Goal: Task Accomplishment & Management: Use online tool/utility

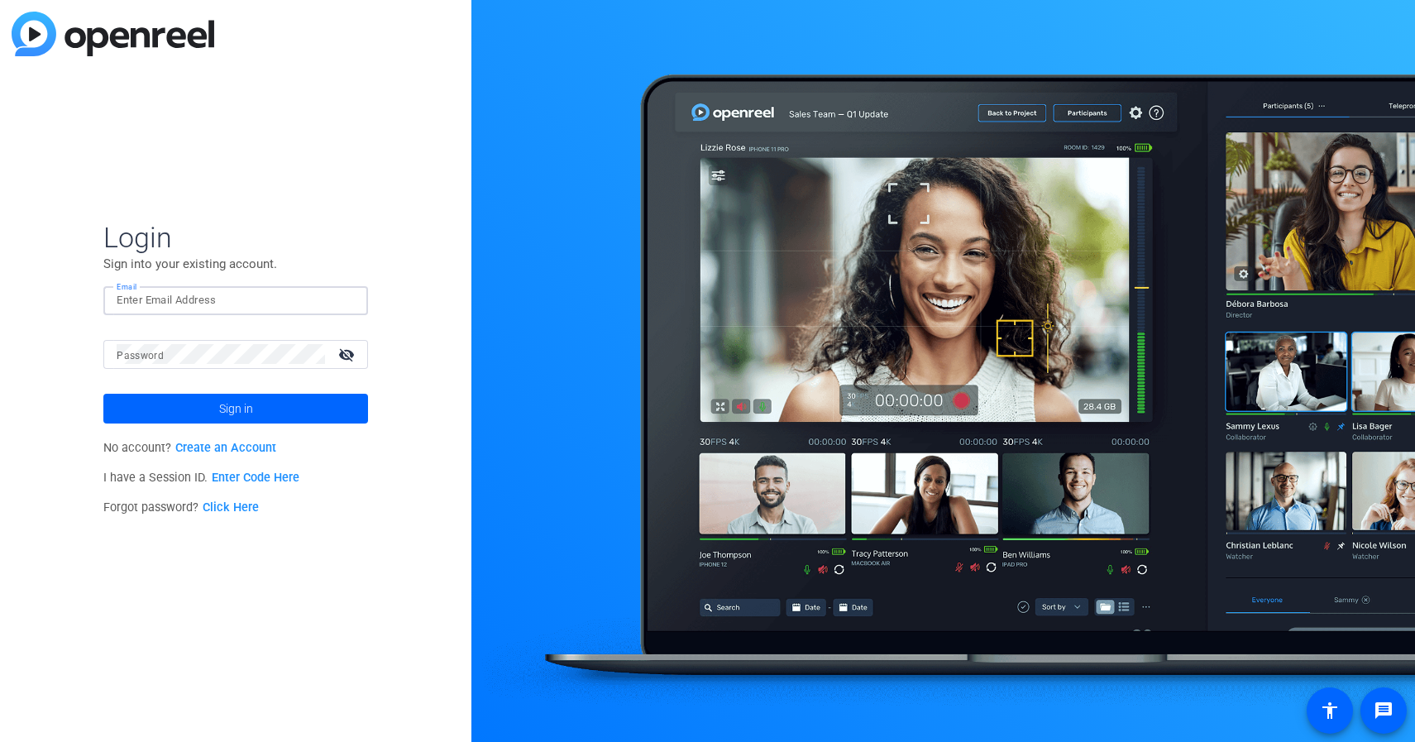
click at [193, 301] on input "Email" at bounding box center [236, 300] width 238 height 20
type input "[PERSON_NAME][EMAIL_ADDRESS][PERSON_NAME][PERSON_NAME][DOMAIN_NAME]"
click at [263, 477] on link "Enter Code Here" at bounding box center [256, 478] width 88 height 14
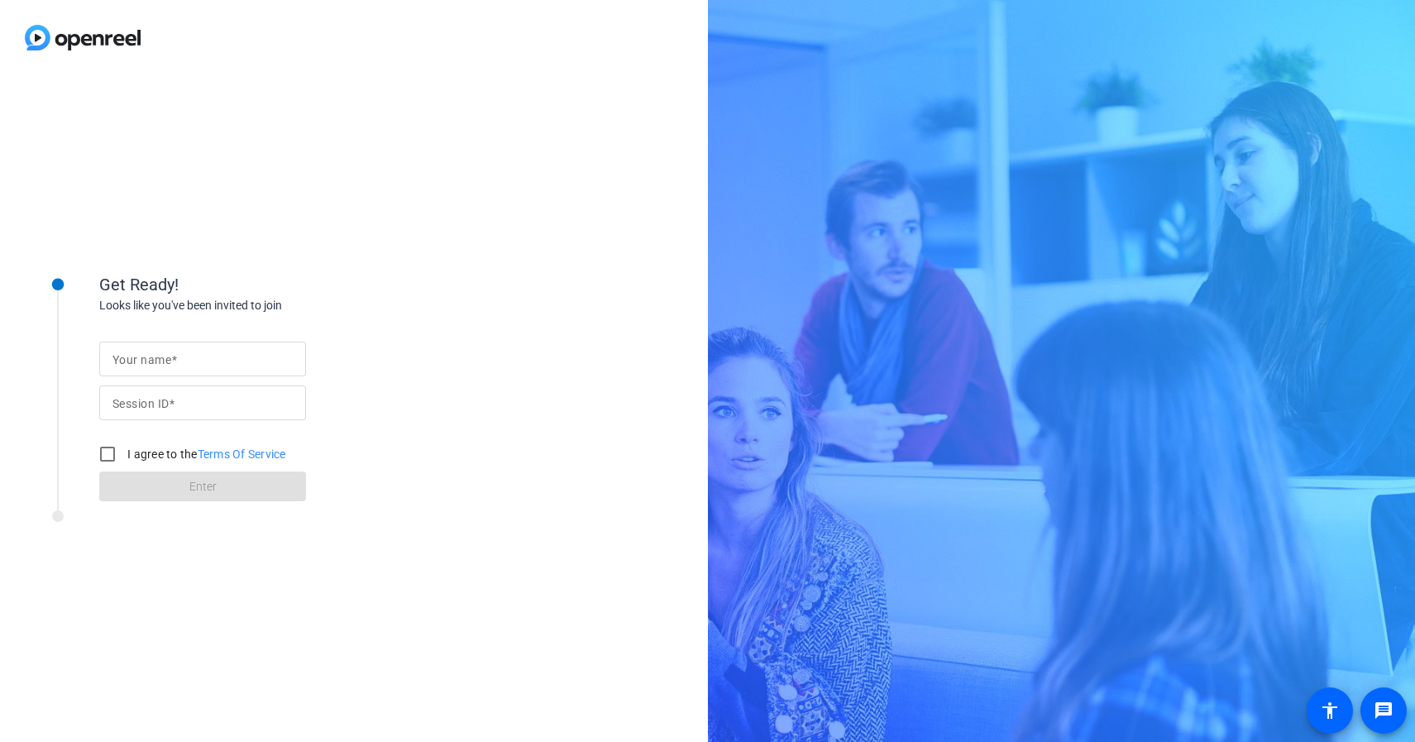
click at [255, 356] on input "Your name" at bounding box center [202, 359] width 180 height 20
type input "[PERSON_NAME]"
click at [245, 407] on input "Session ID" at bounding box center [202, 403] width 180 height 20
click at [422, 376] on div "Your name [PERSON_NAME] Session ID I agree to the Terms Of Service Enter" at bounding box center [264, 408] width 331 height 188
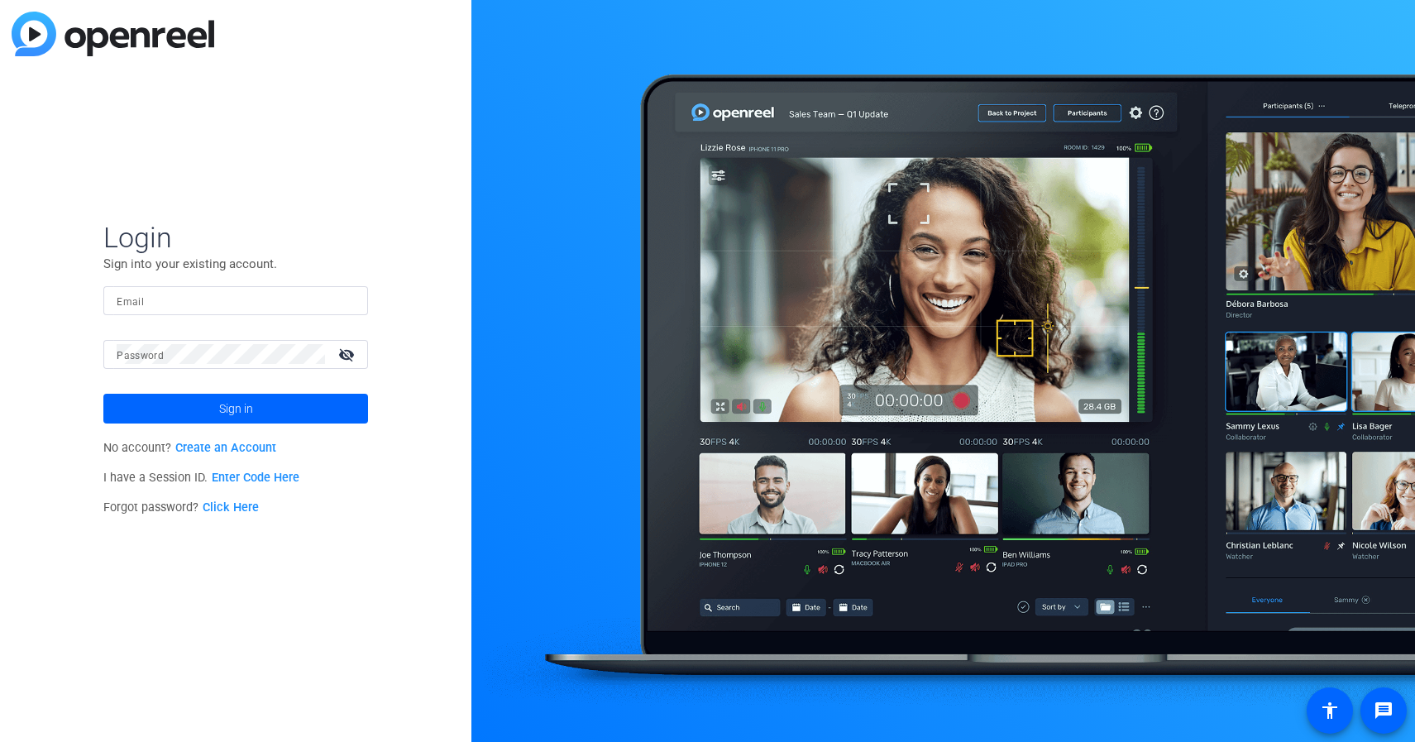
click at [402, 354] on div "Login Sign into your existing account. Email Password visibility_off Sign in No…" at bounding box center [235, 371] width 471 height 742
click at [273, 310] on div at bounding box center [236, 300] width 238 height 29
click at [270, 303] on input "Email" at bounding box center [236, 300] width 238 height 20
type input "melissa.pollock@velera.com"
click at [262, 410] on span at bounding box center [235, 409] width 265 height 40
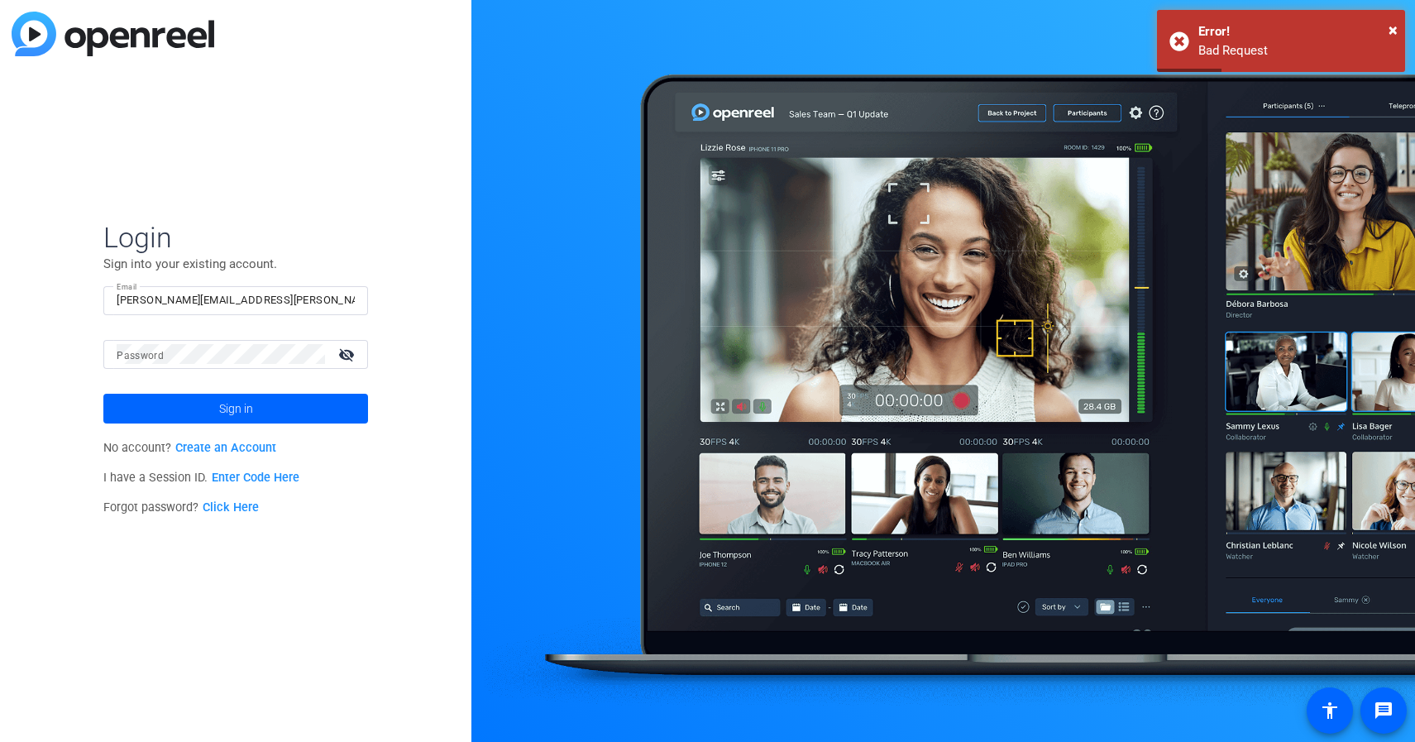
click at [243, 476] on link "Enter Code Here" at bounding box center [256, 478] width 88 height 14
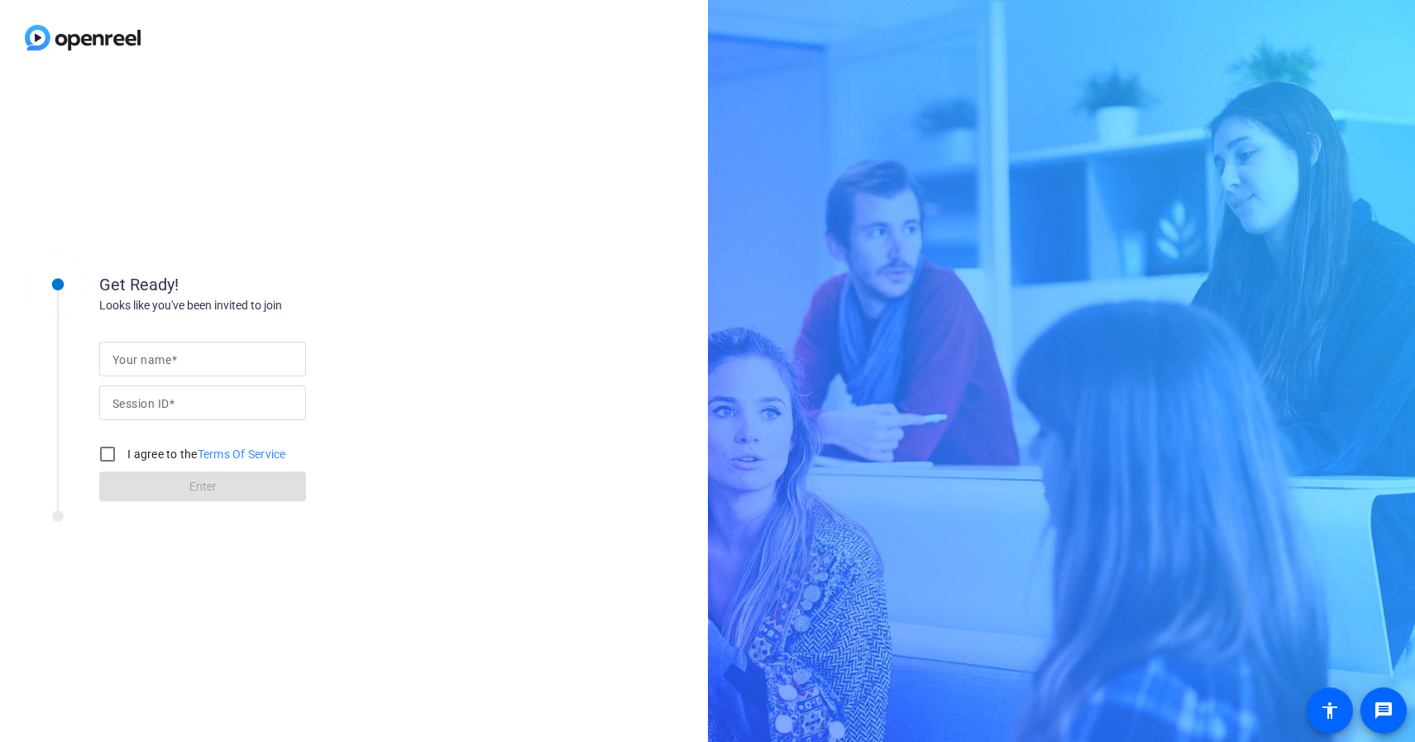
click at [183, 405] on input "Session ID" at bounding box center [202, 403] width 180 height 20
paste input "242036571"
type input "242036571"
click at [190, 356] on input "Your name" at bounding box center [202, 359] width 180 height 20
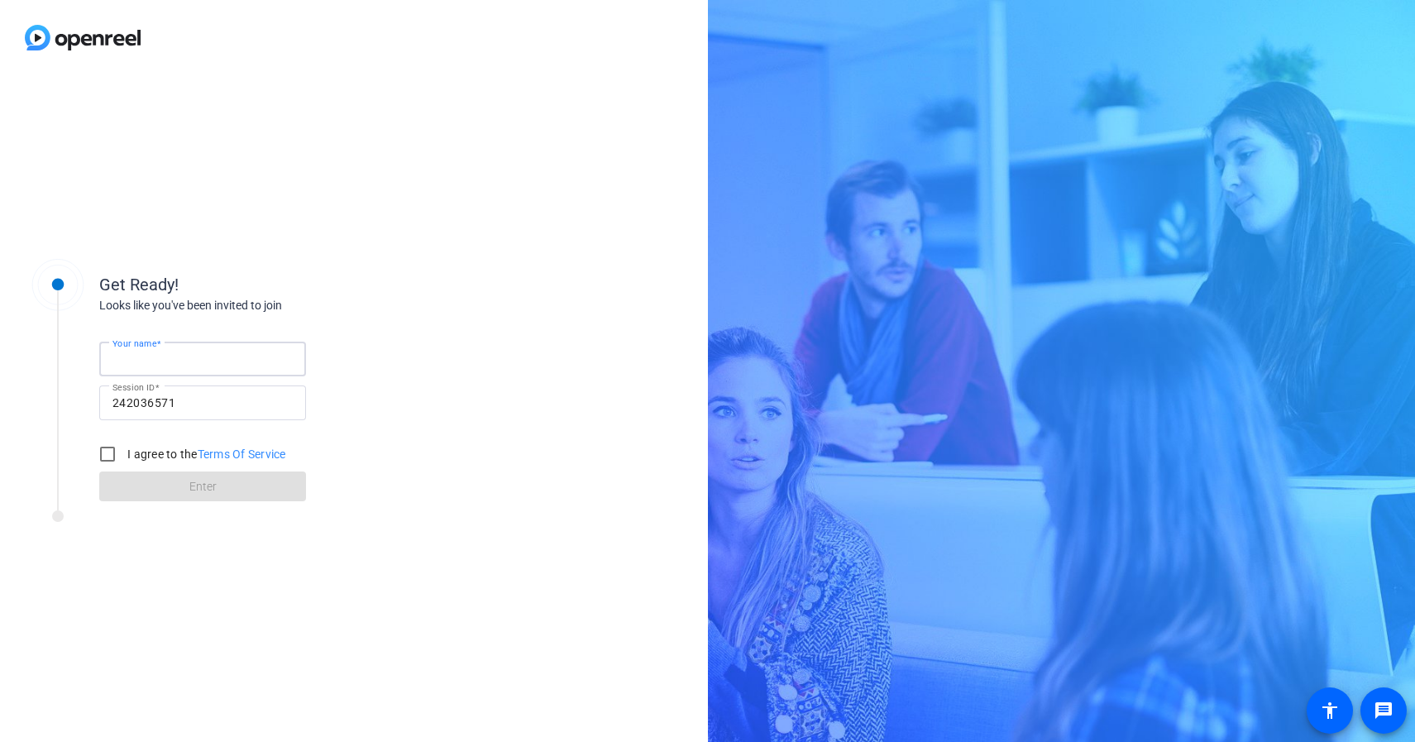
type input "[PERSON_NAME]"
click at [111, 457] on input "I agree to the Terms Of Service" at bounding box center [107, 454] width 33 height 33
checkbox input "true"
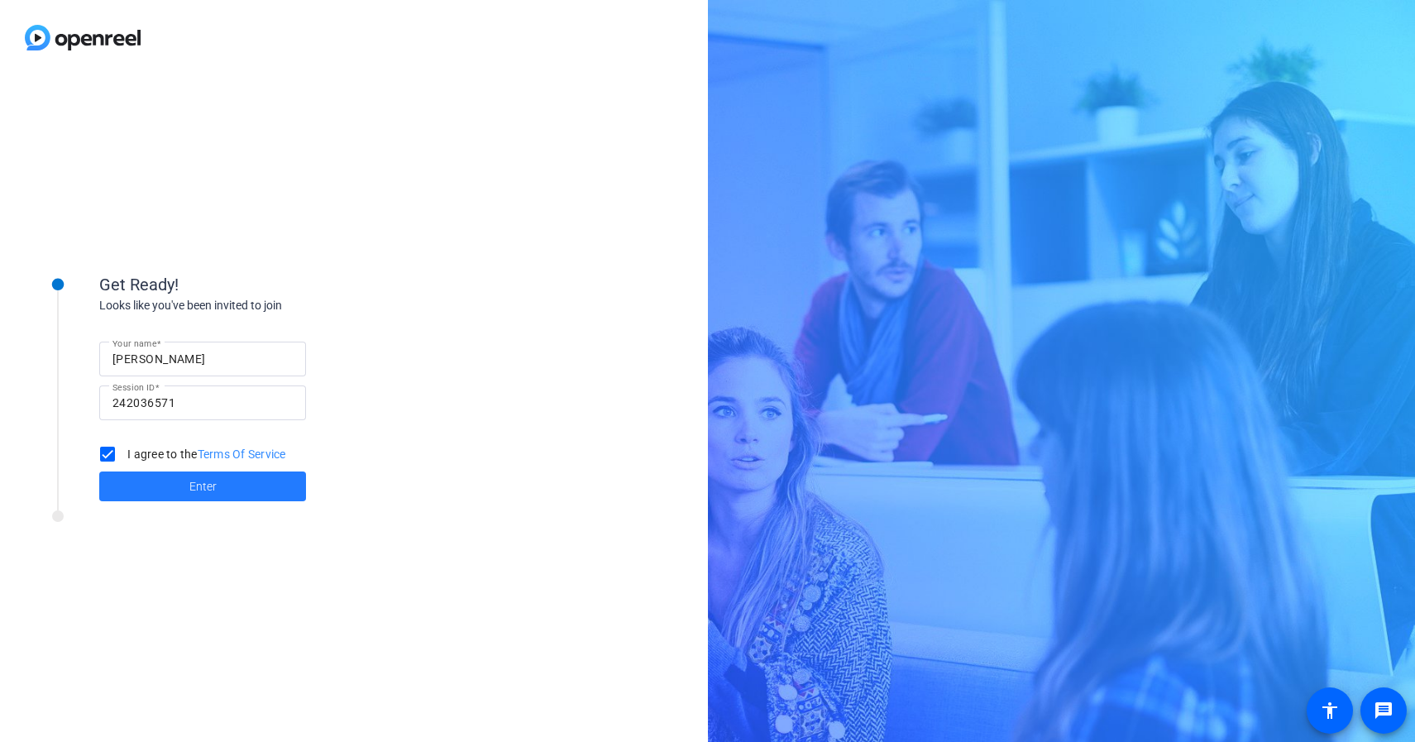
click at [151, 481] on span at bounding box center [202, 486] width 207 height 40
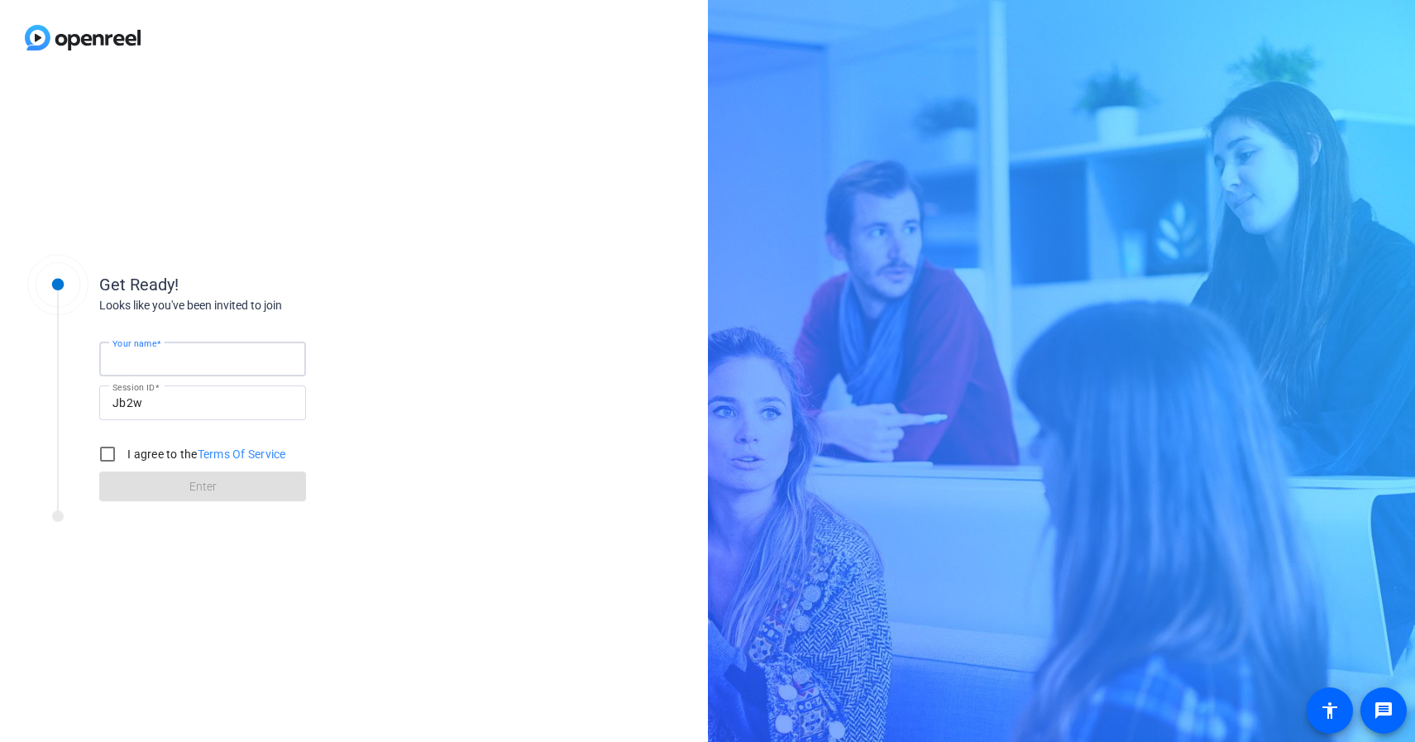
click at [207, 361] on input "Your name" at bounding box center [202, 359] width 180 height 20
type input "[PERSON_NAME]"
click at [109, 456] on input "I agree to the Terms Of Service" at bounding box center [107, 454] width 33 height 33
checkbox input "true"
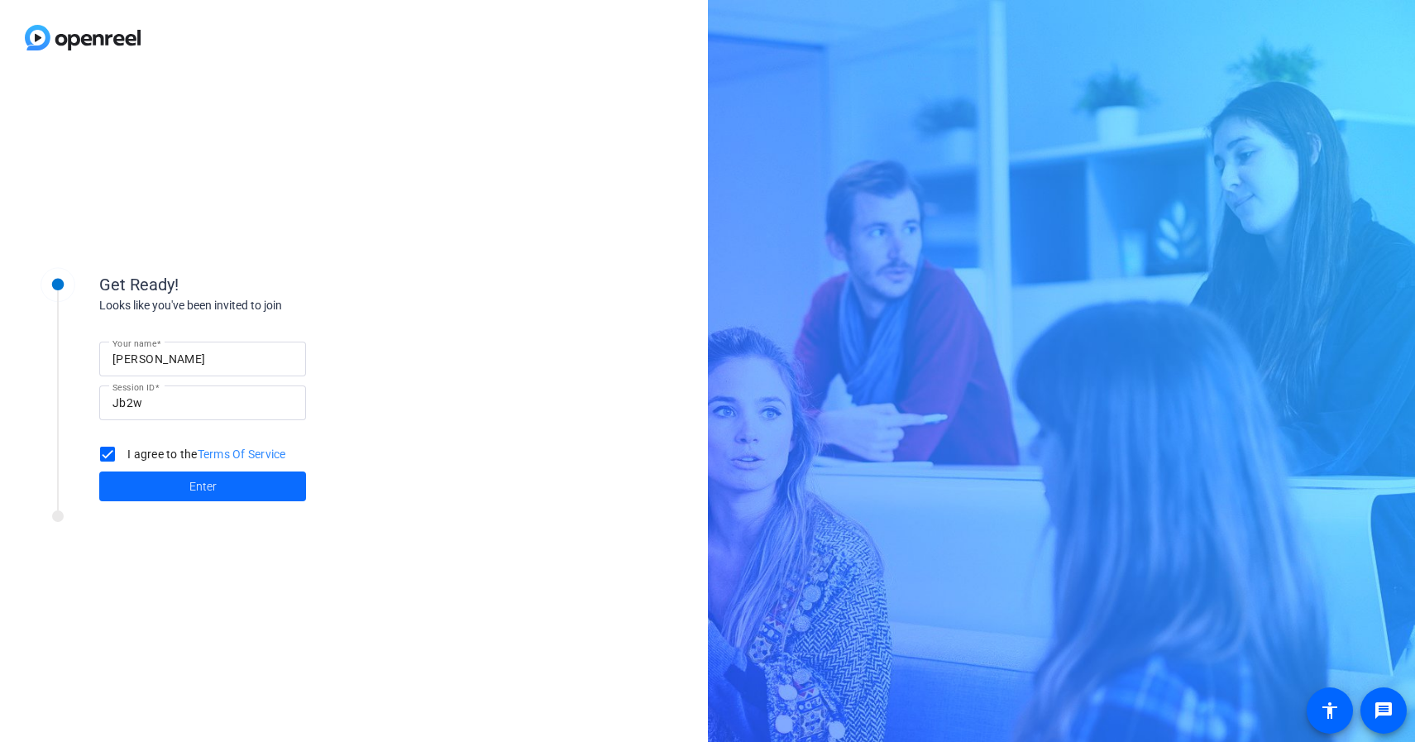
click at [160, 482] on span at bounding box center [202, 486] width 207 height 40
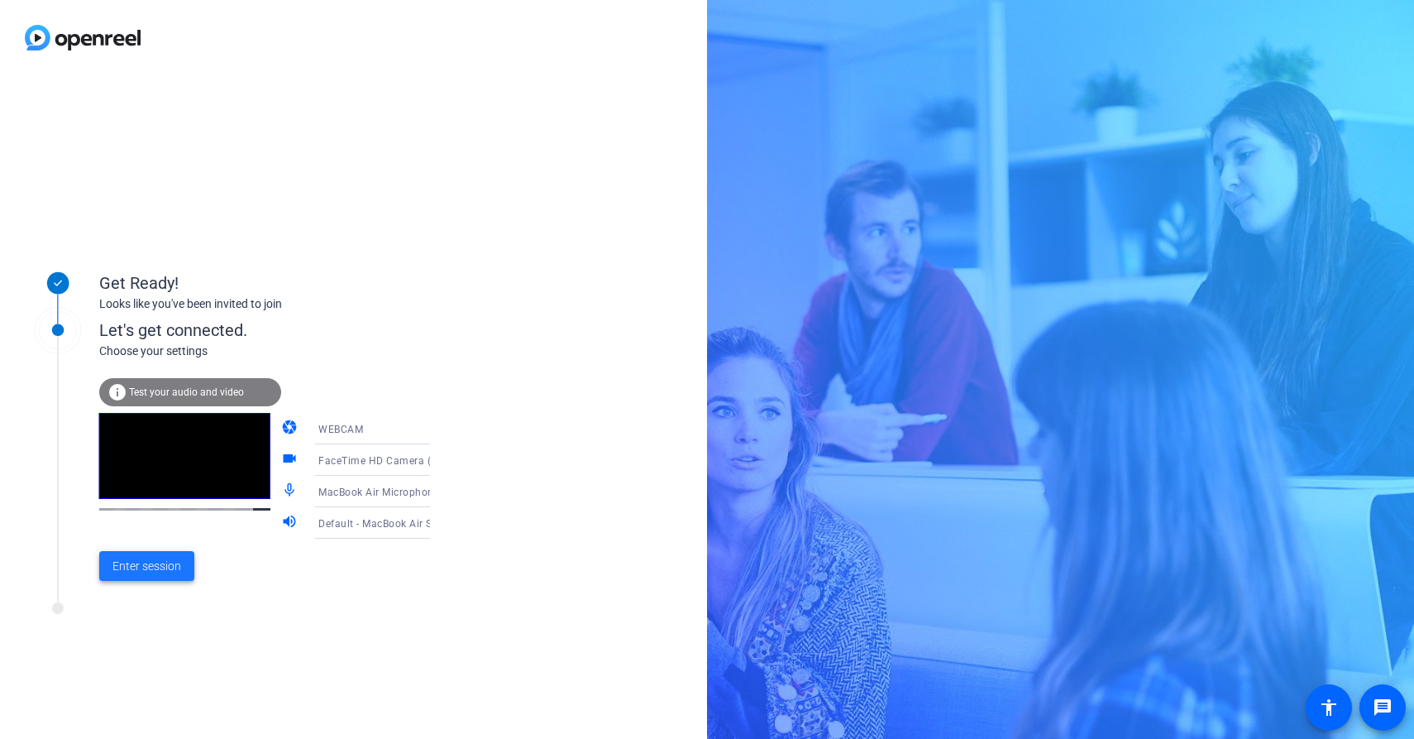
click at [129, 561] on span "Enter session" at bounding box center [146, 565] width 69 height 17
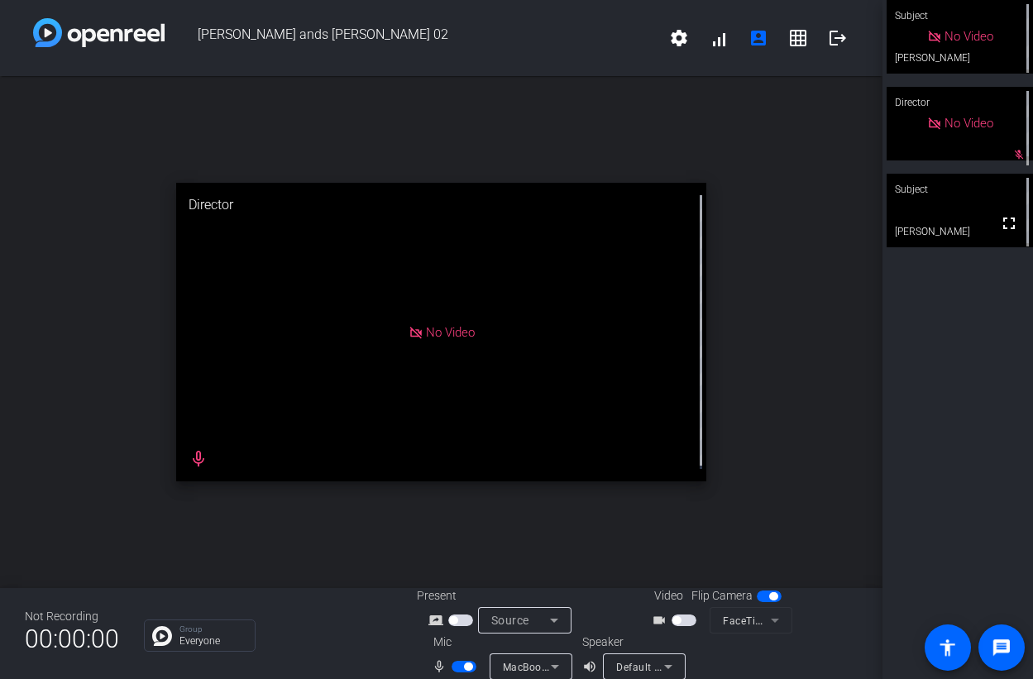
scroll to position [3, 0]
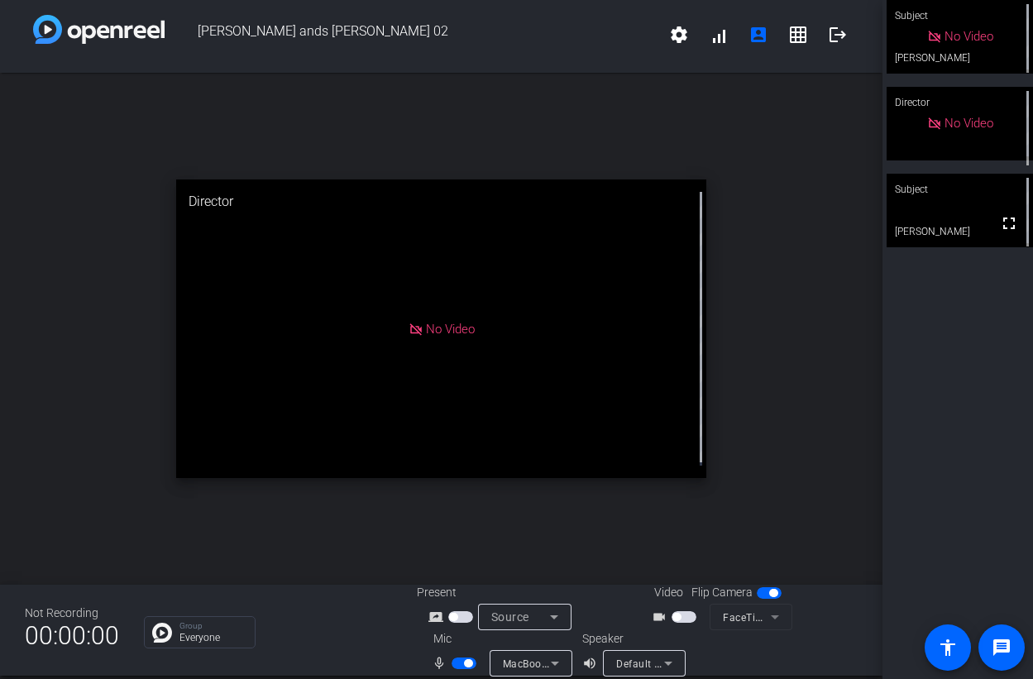
click at [464, 666] on span "button" at bounding box center [468, 663] width 8 height 8
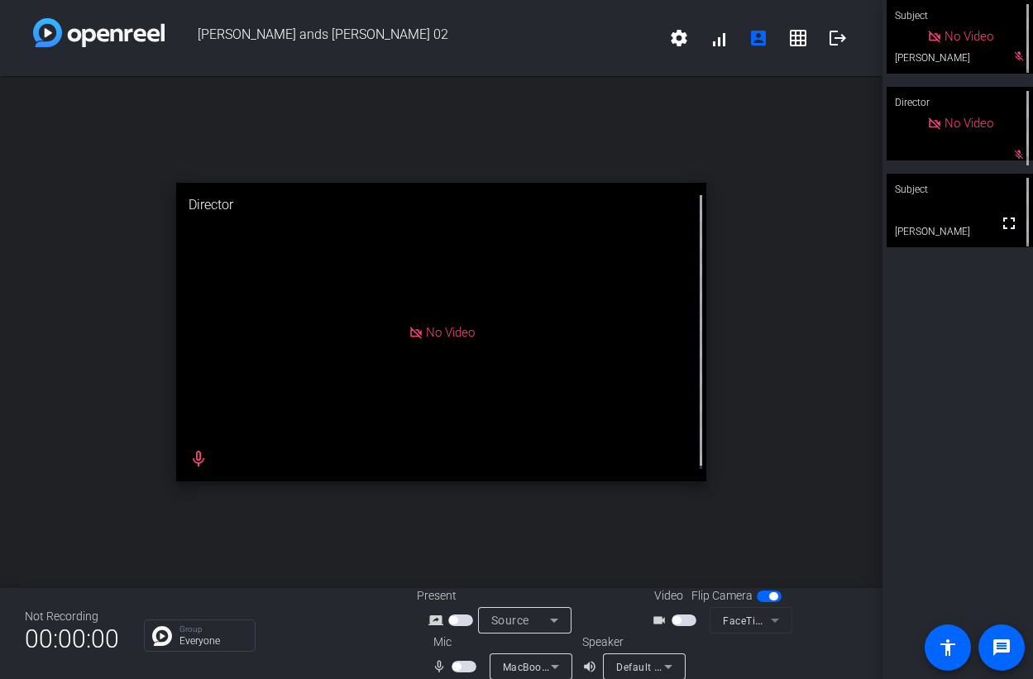
scroll to position [2, 0]
click at [466, 662] on span "button" at bounding box center [464, 665] width 25 height 12
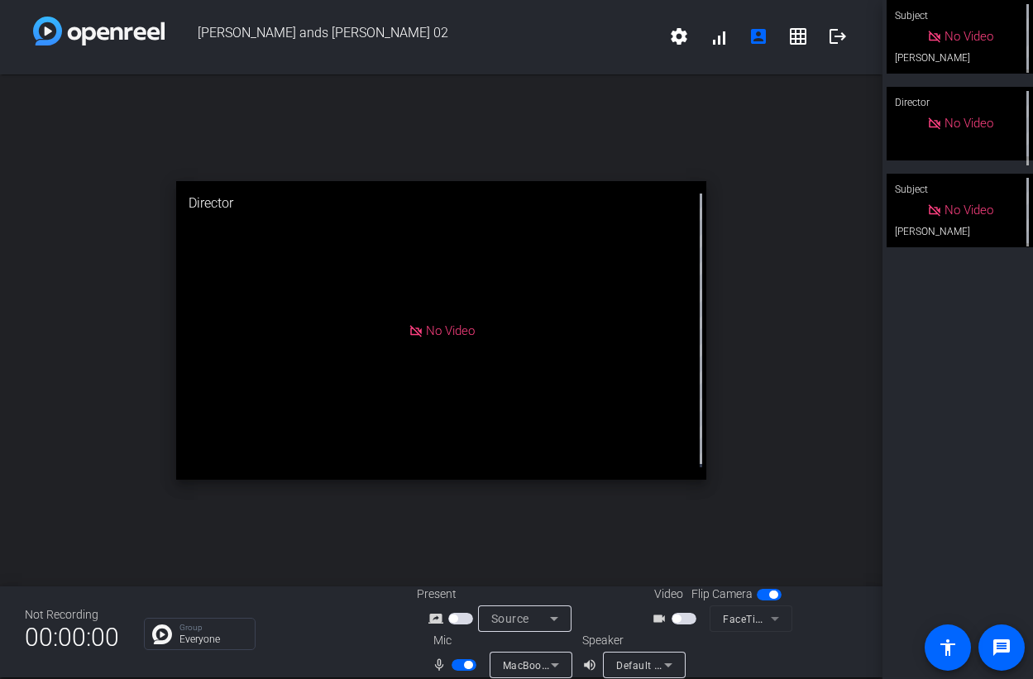
scroll to position [9, 0]
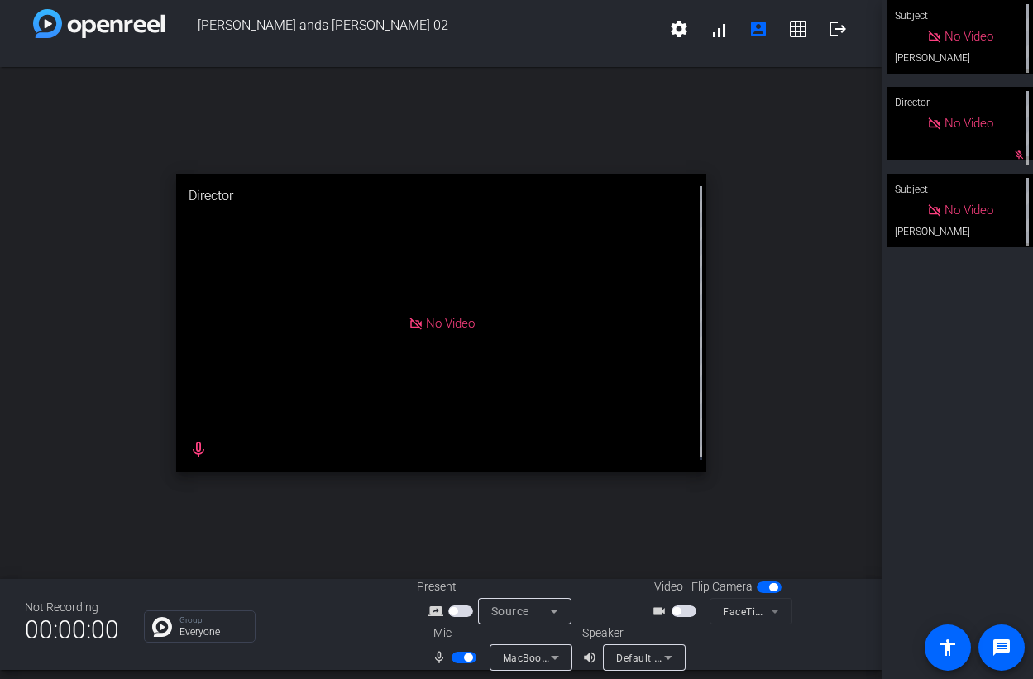
click at [467, 657] on span "button" at bounding box center [468, 657] width 8 height 8
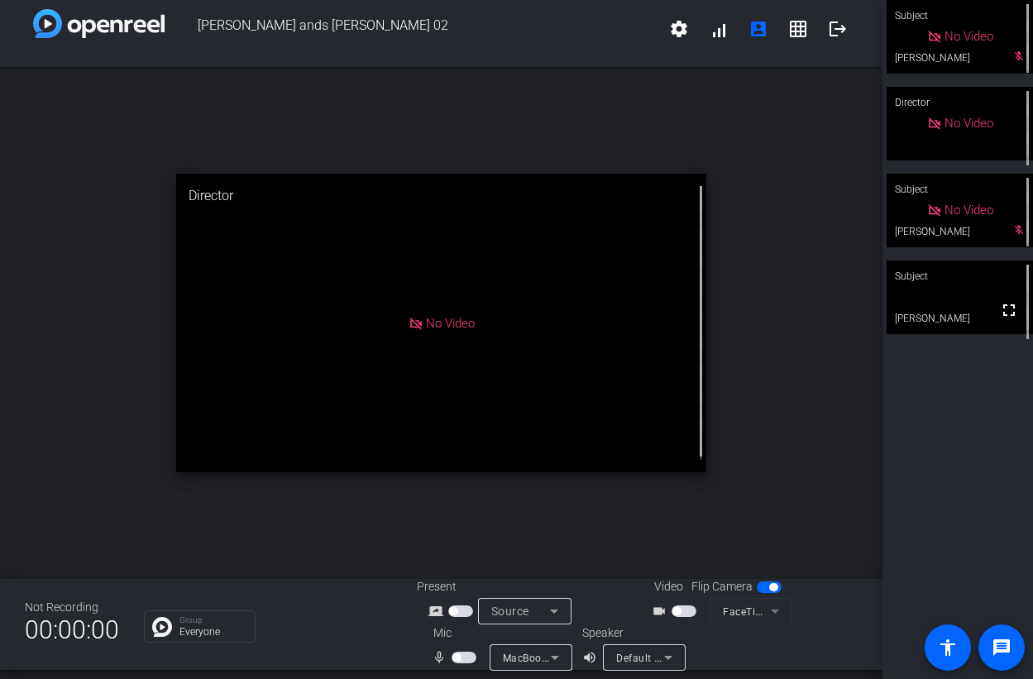
click at [458, 658] on span "button" at bounding box center [456, 657] width 8 height 8
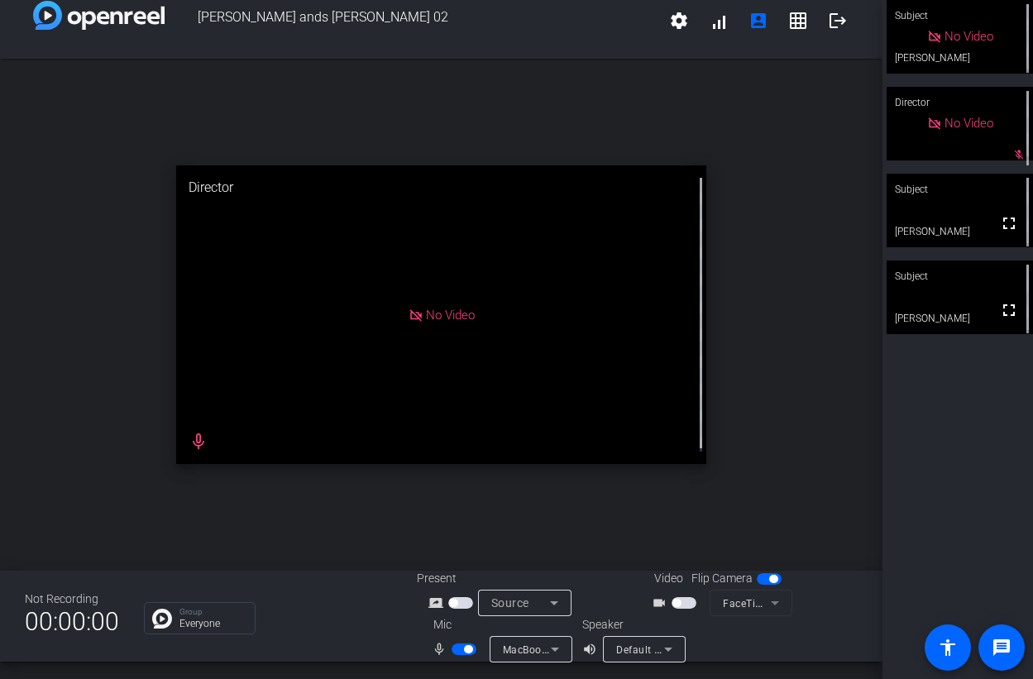
scroll to position [19, 0]
click at [464, 647] on span "button" at bounding box center [468, 647] width 8 height 8
click at [461, 648] on span "button" at bounding box center [464, 648] width 25 height 12
click at [465, 648] on span "button" at bounding box center [468, 647] width 8 height 8
click at [465, 648] on span "button" at bounding box center [464, 648] width 25 height 12
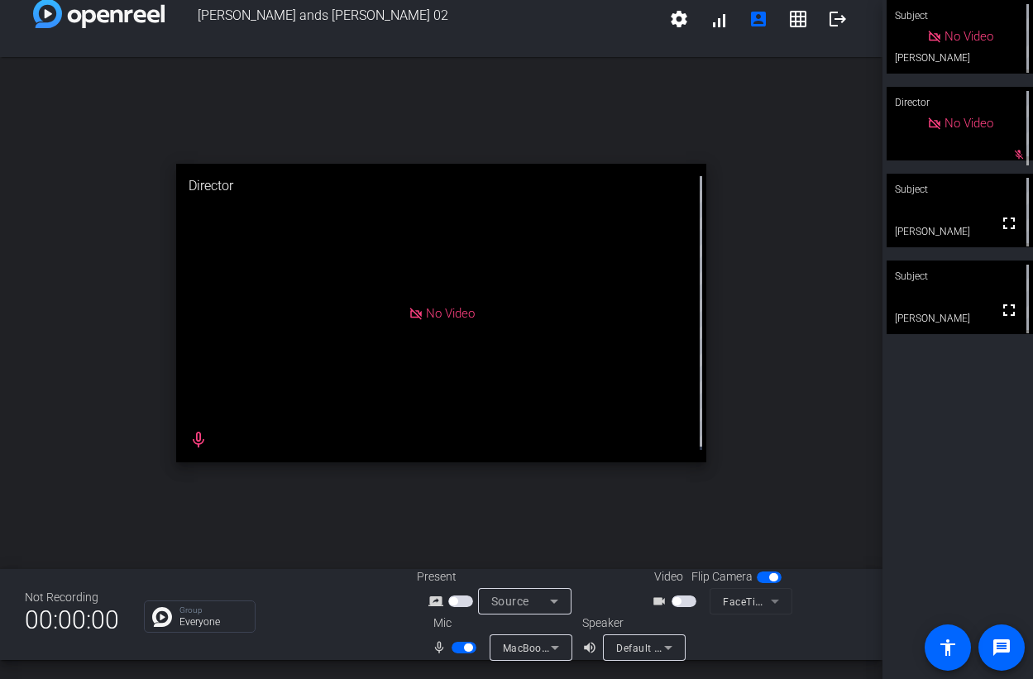
click at [460, 647] on span "button" at bounding box center [464, 648] width 25 height 12
click at [470, 646] on span "button" at bounding box center [464, 648] width 25 height 12
click at [470, 646] on span "button" at bounding box center [468, 647] width 8 height 8
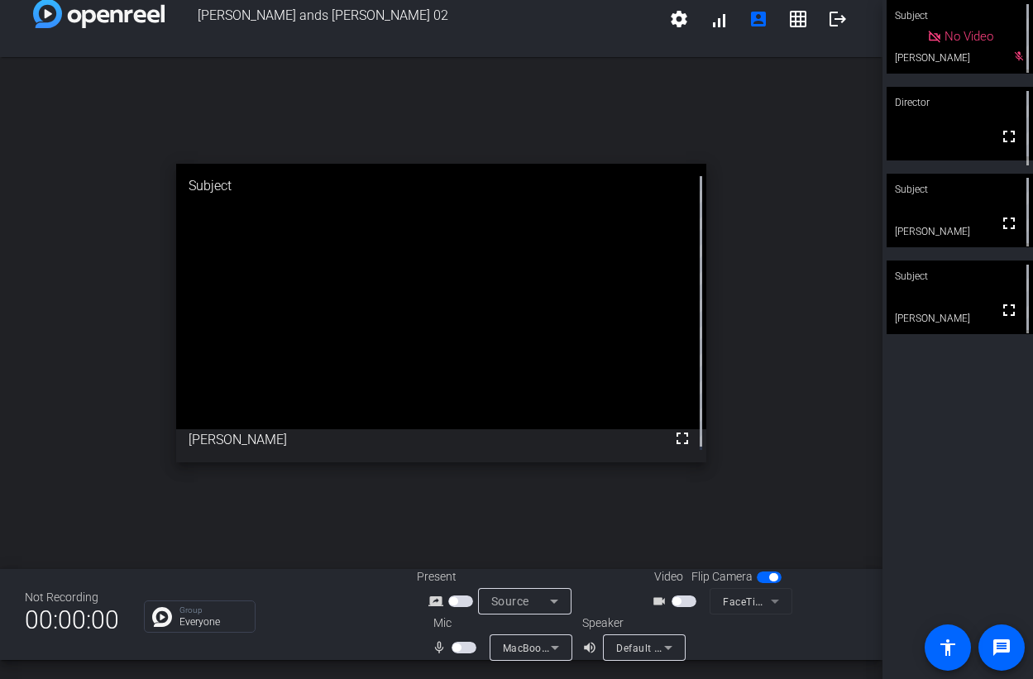
click at [470, 646] on span "button" at bounding box center [464, 648] width 25 height 12
click at [470, 646] on span "button" at bounding box center [468, 647] width 8 height 8
click at [465, 646] on span "button" at bounding box center [464, 648] width 25 height 12
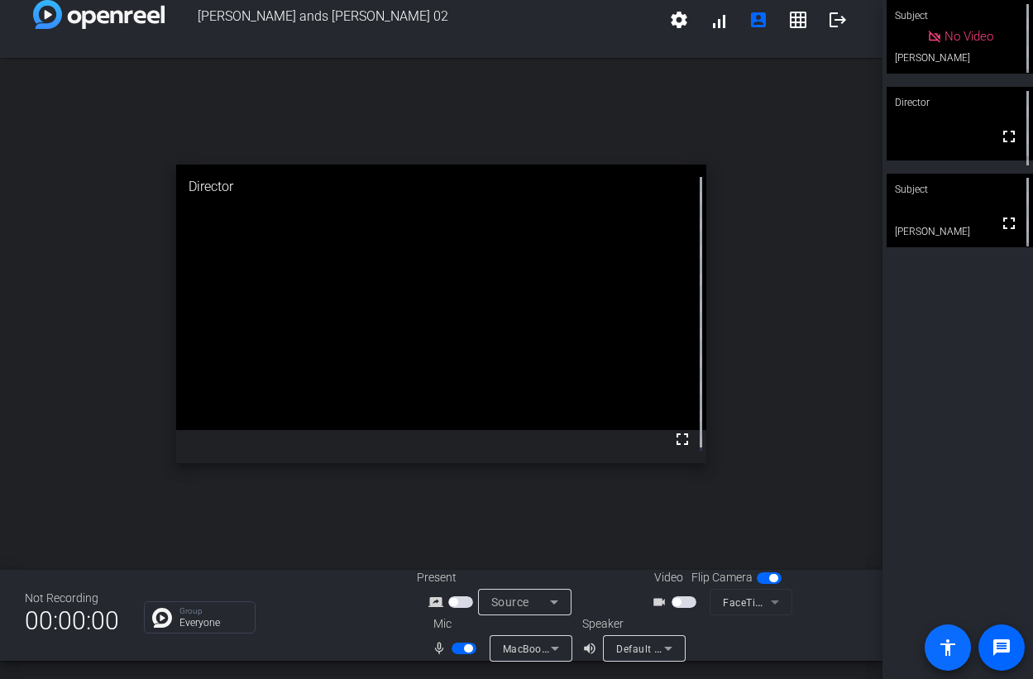
click at [949, 645] on mat-icon "accessibility" at bounding box center [948, 648] width 20 height 20
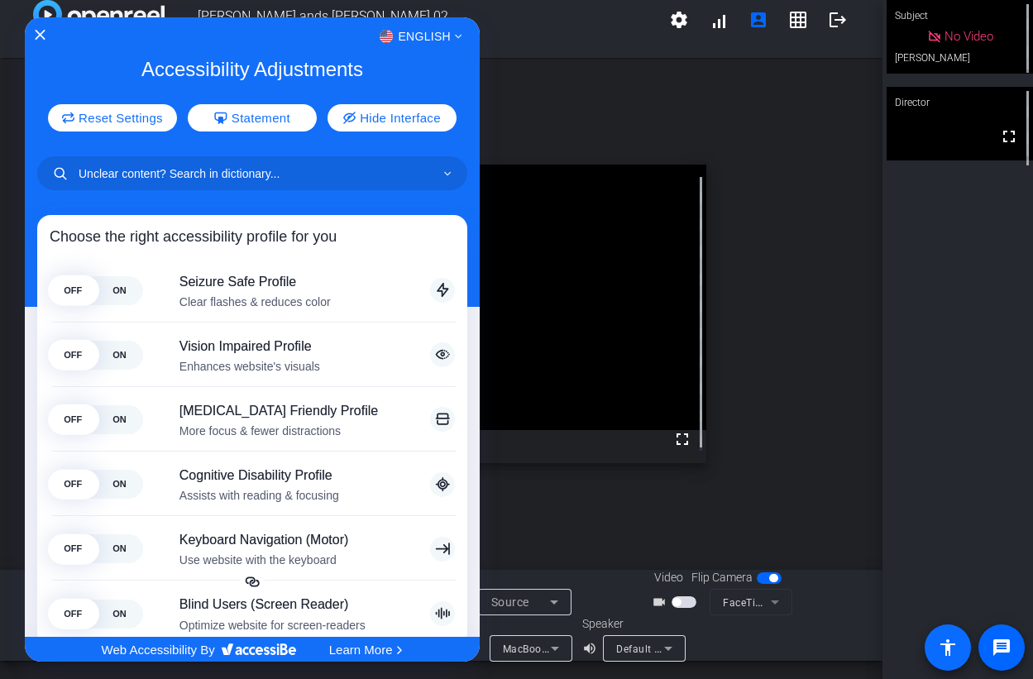
click at [949, 645] on div at bounding box center [516, 339] width 1033 height 679
